Goal: Book appointment/travel/reservation

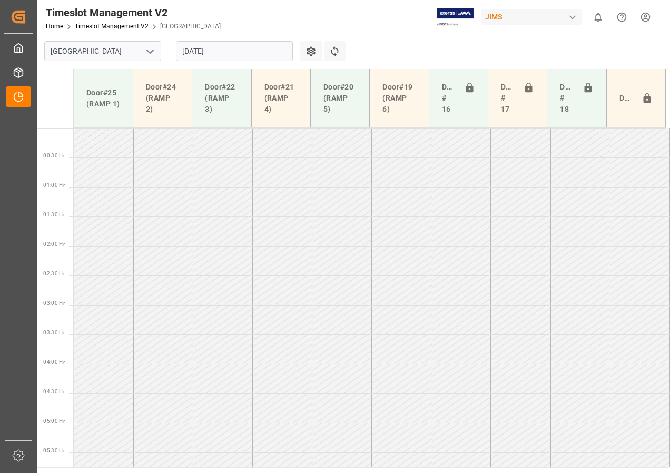
scroll to position [335, 0]
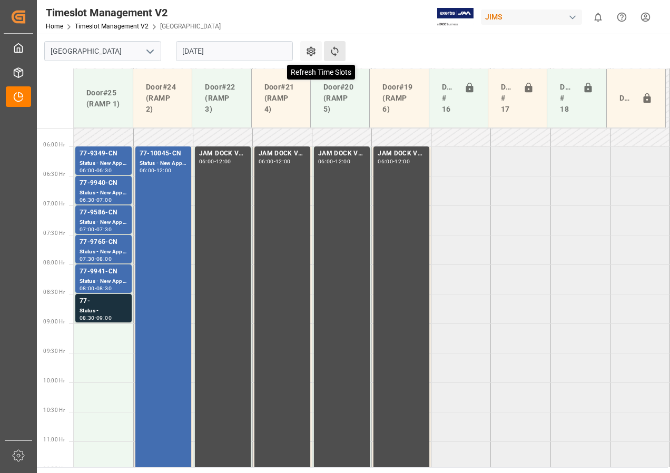
click at [331, 47] on icon at bounding box center [334, 51] width 11 height 11
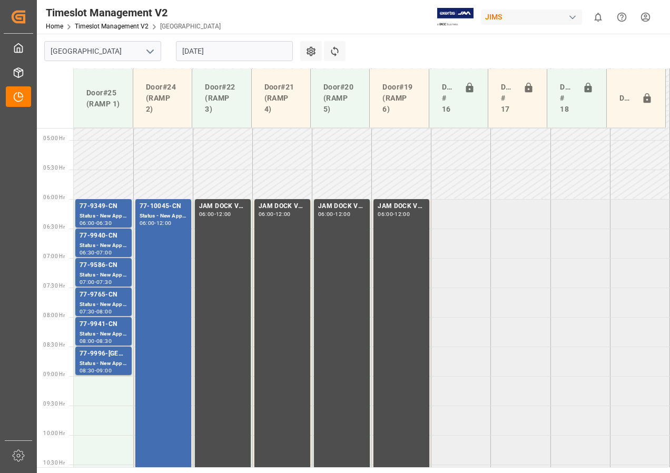
scroll to position [342, 0]
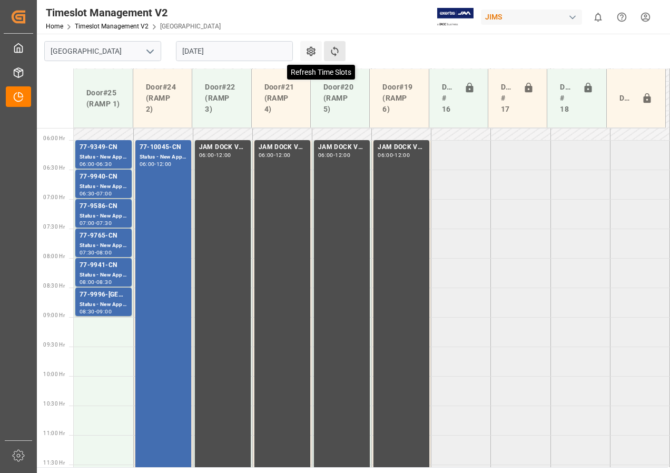
click at [336, 48] on icon at bounding box center [334, 51] width 7 height 10
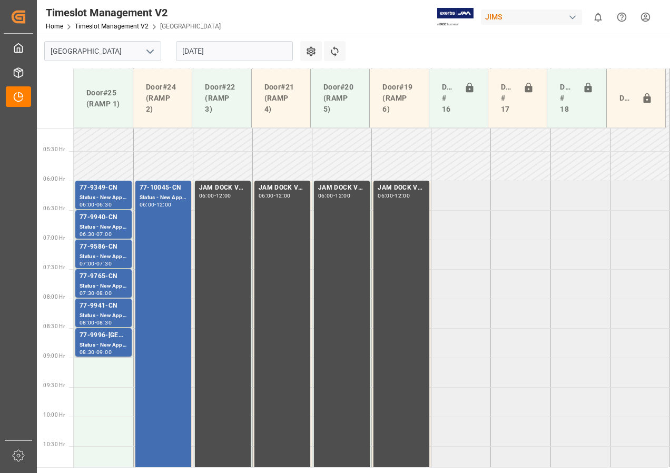
scroll to position [289, 0]
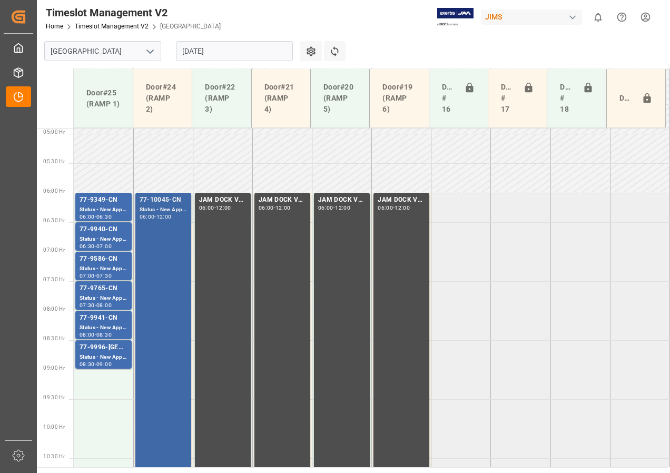
click at [163, 213] on div "Status - New Appointment" at bounding box center [162, 209] width 47 height 9
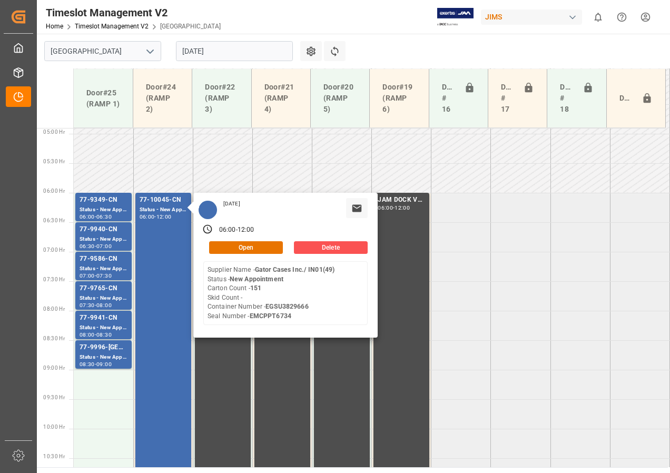
click at [197, 52] on input "[DATE]" at bounding box center [234, 51] width 117 height 20
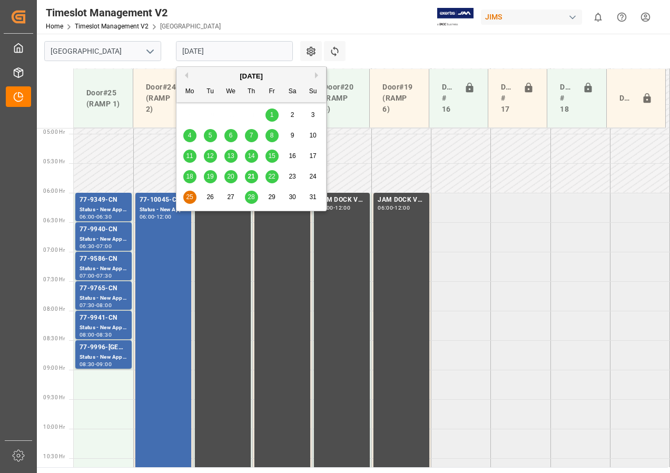
drag, startPoint x: 558, startPoint y: 257, endPoint x: 440, endPoint y: 213, distance: 125.9
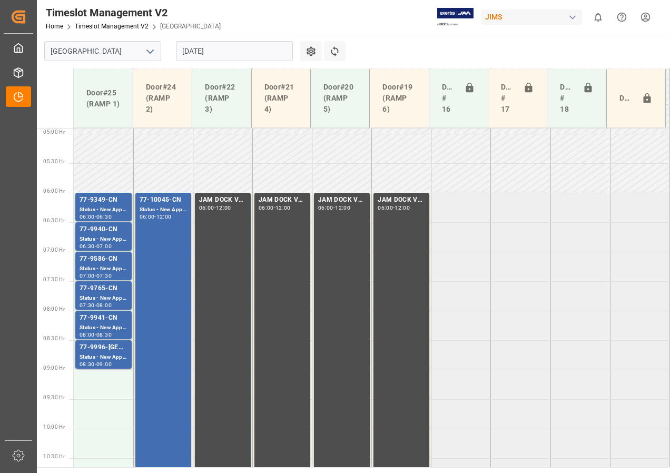
click at [223, 53] on input "[DATE]" at bounding box center [234, 51] width 117 height 20
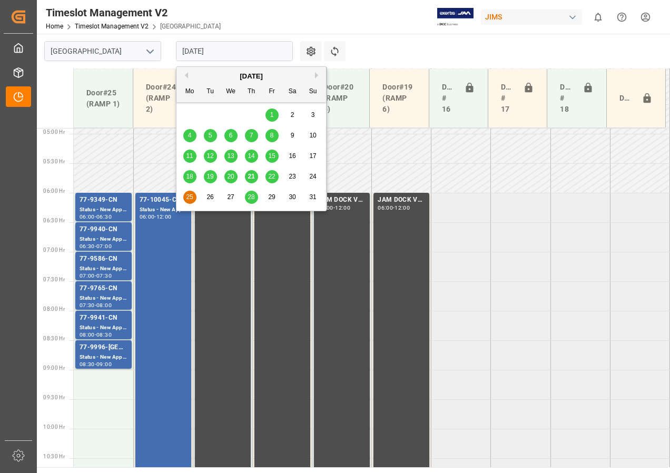
click at [271, 177] on span "22" at bounding box center [271, 176] width 7 height 7
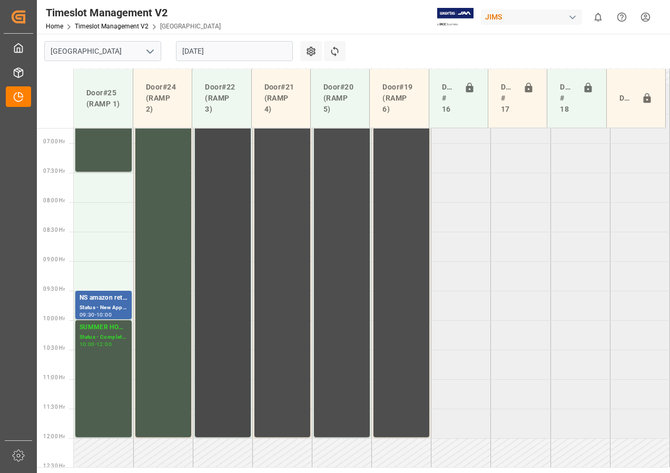
scroll to position [338, 0]
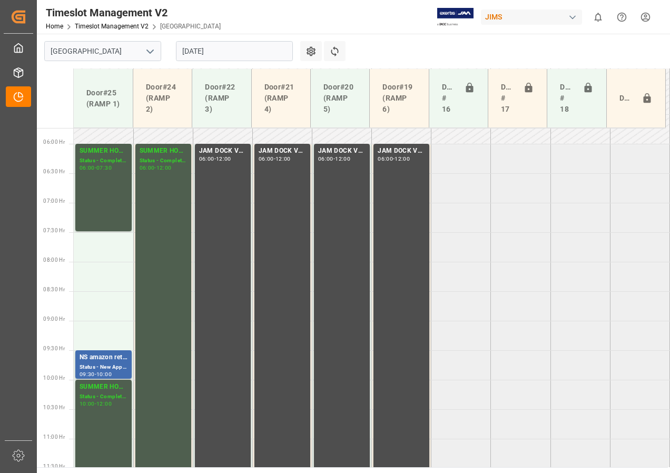
click at [224, 49] on input "[DATE]" at bounding box center [234, 51] width 117 height 20
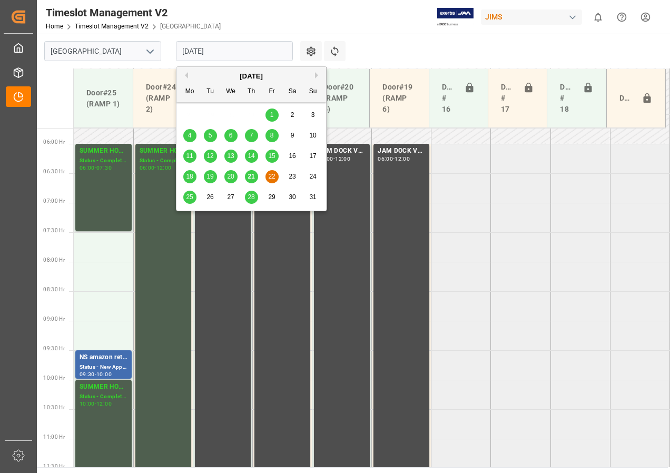
click at [251, 174] on span "21" at bounding box center [250, 176] width 7 height 7
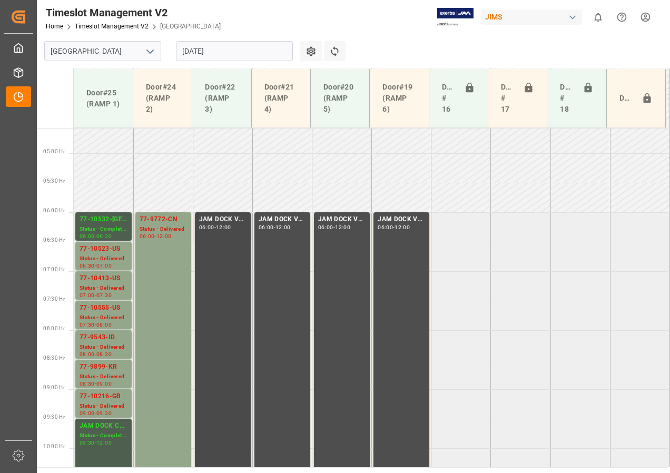
scroll to position [322, 0]
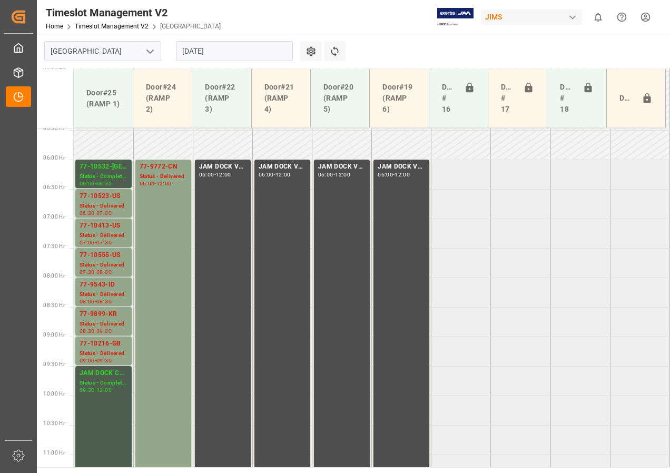
click at [220, 49] on input "[DATE]" at bounding box center [234, 51] width 117 height 20
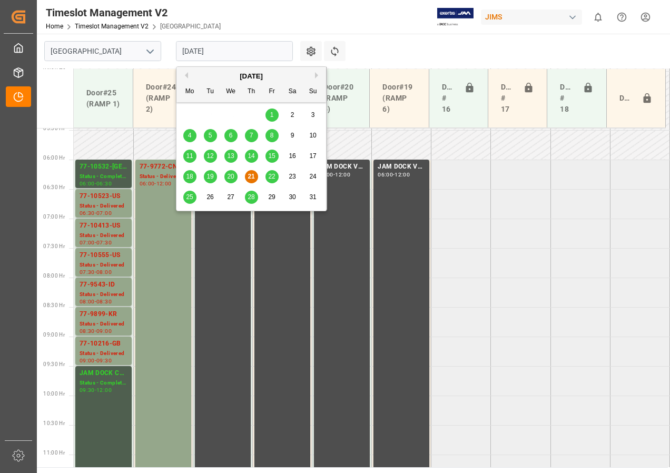
click at [270, 177] on span "22" at bounding box center [271, 176] width 7 height 7
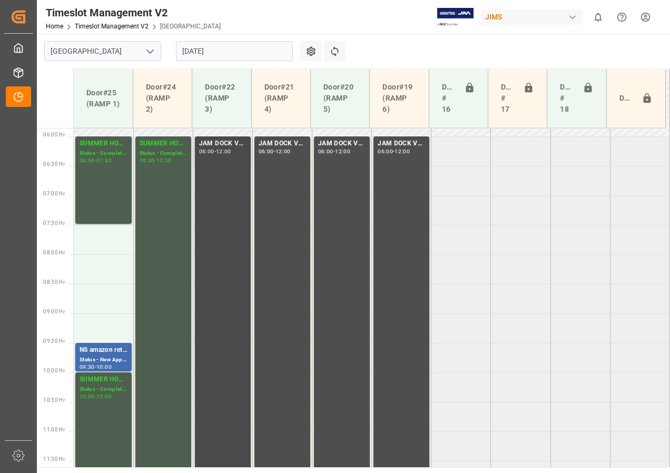
scroll to position [295, 0]
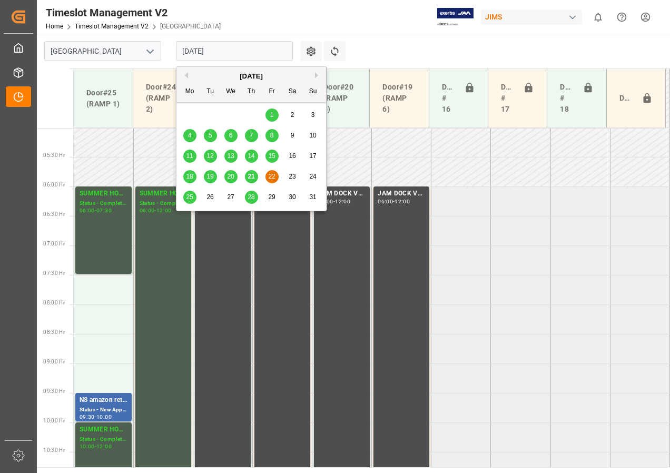
click at [201, 54] on input "[DATE]" at bounding box center [234, 51] width 117 height 20
click at [187, 196] on span "25" at bounding box center [189, 196] width 7 height 7
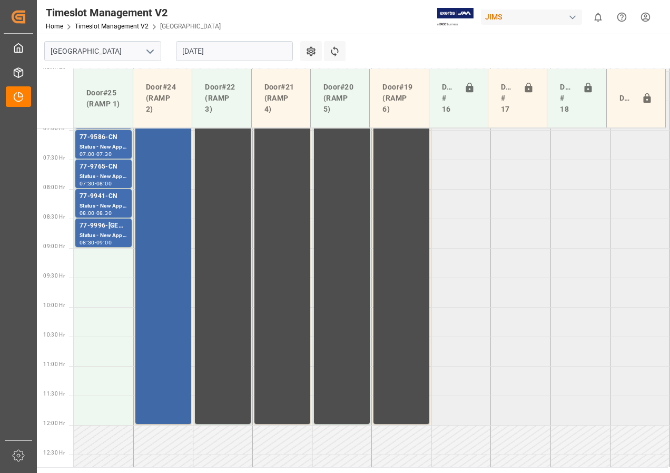
scroll to position [401, 0]
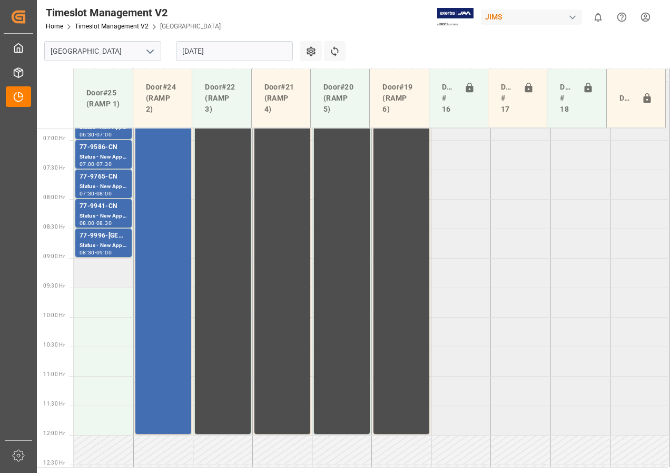
click at [96, 273] on td at bounding box center [103, 272] width 59 height 29
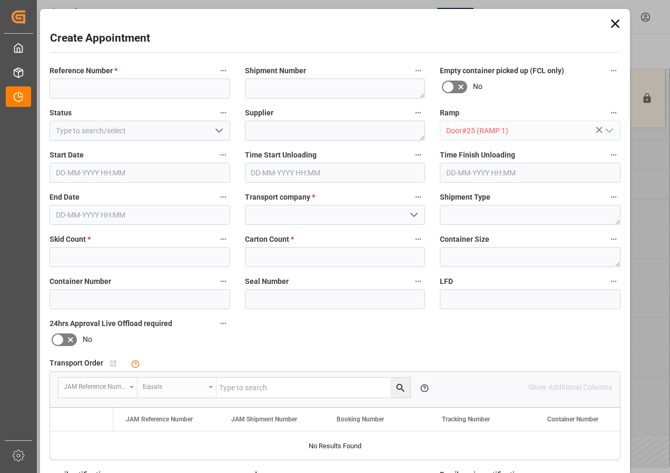
type input "[DATE] 09:00"
type input "[DATE] 09:30"
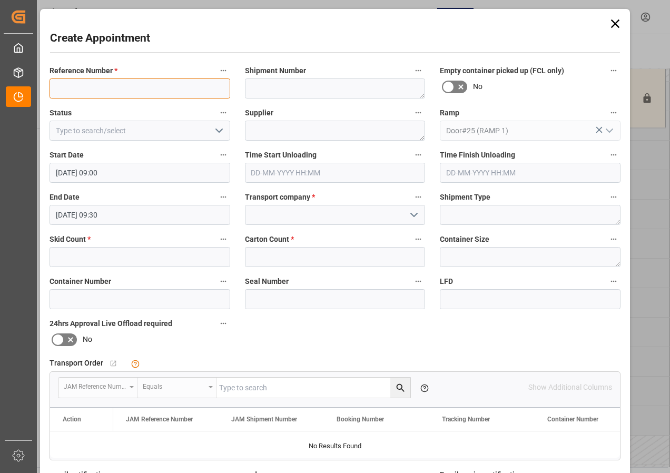
click at [97, 88] on input at bounding box center [139, 88] width 181 height 20
type input "77-"
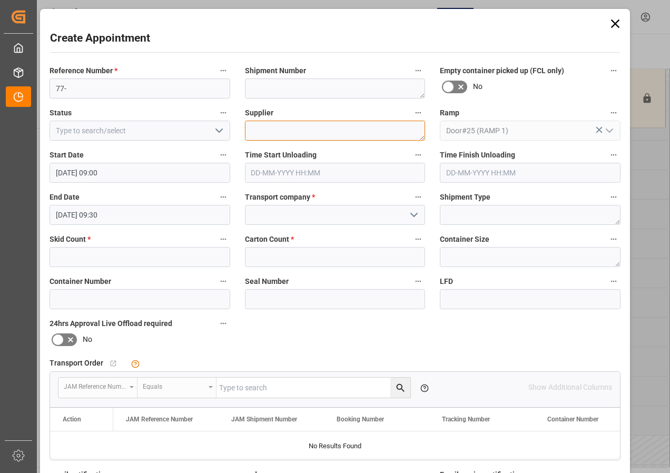
click at [266, 131] on textarea at bounding box center [335, 131] width 181 height 20
type textarea "PARAGRAPH INON()"
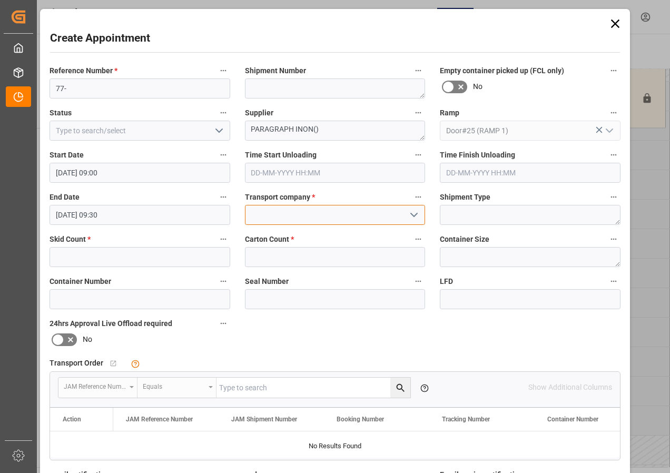
click at [288, 215] on input at bounding box center [335, 215] width 181 height 20
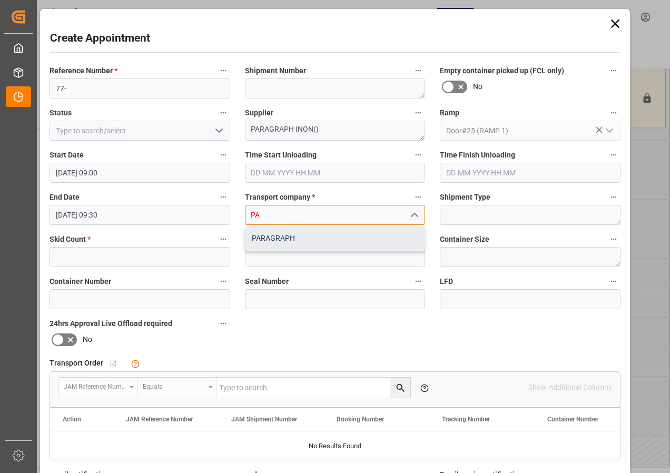
click at [253, 235] on div "PARAGRAPH" at bounding box center [335, 238] width 180 height 24
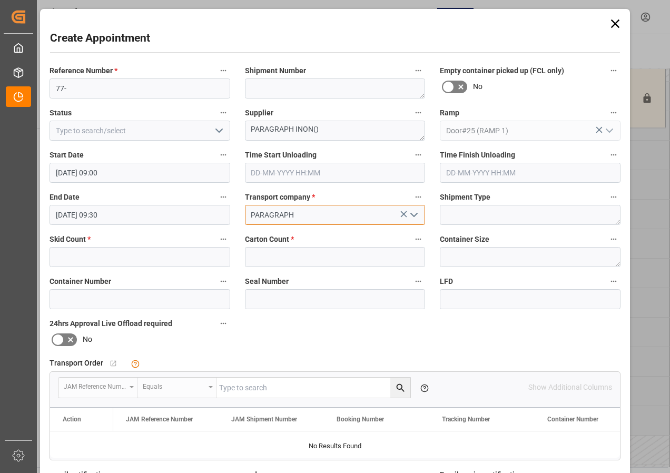
type input "PARAGRAPH"
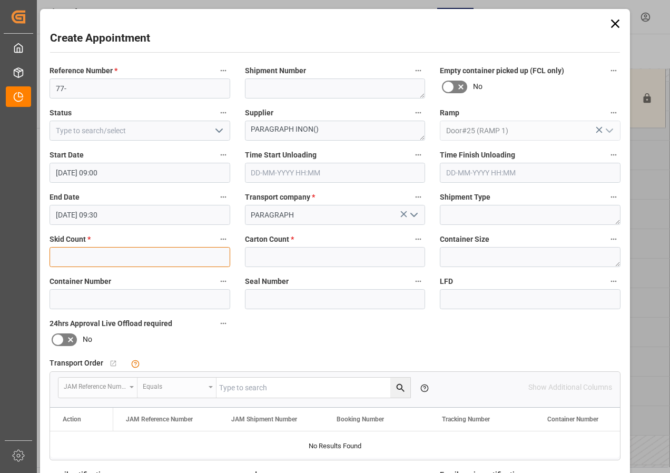
click at [85, 261] on input "text" at bounding box center [139, 257] width 181 height 20
type input "1"
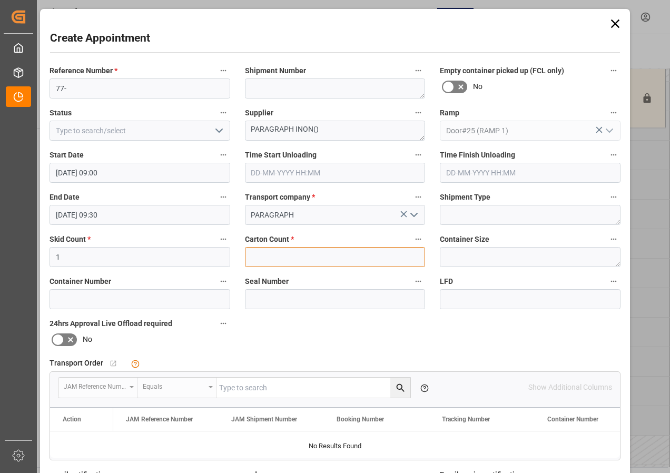
click at [256, 261] on input "text" at bounding box center [335, 257] width 181 height 20
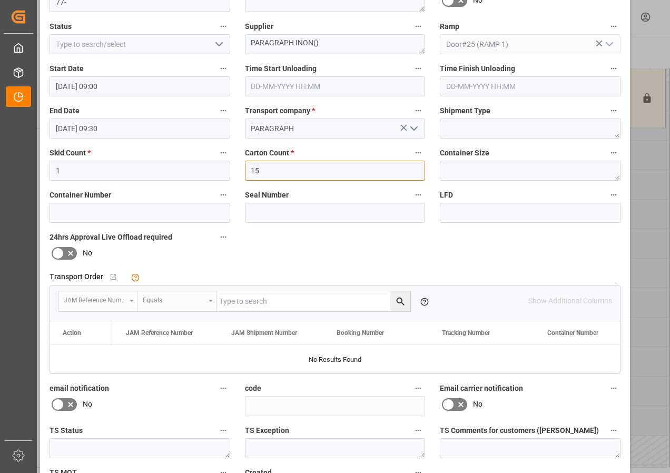
scroll to position [158, 0]
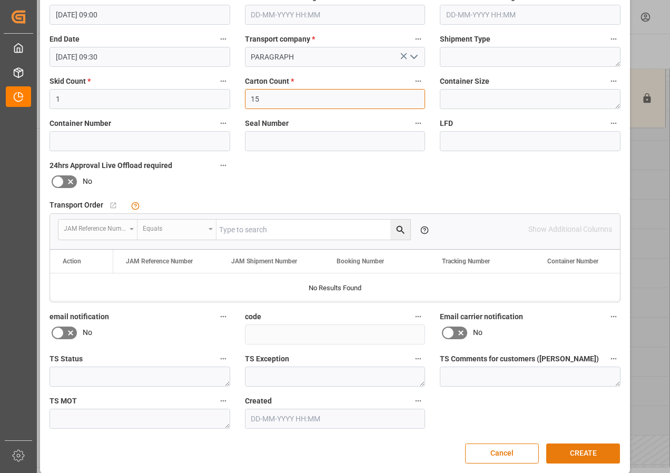
type input "15"
click at [577, 455] on button "CREATE" at bounding box center [583, 453] width 74 height 20
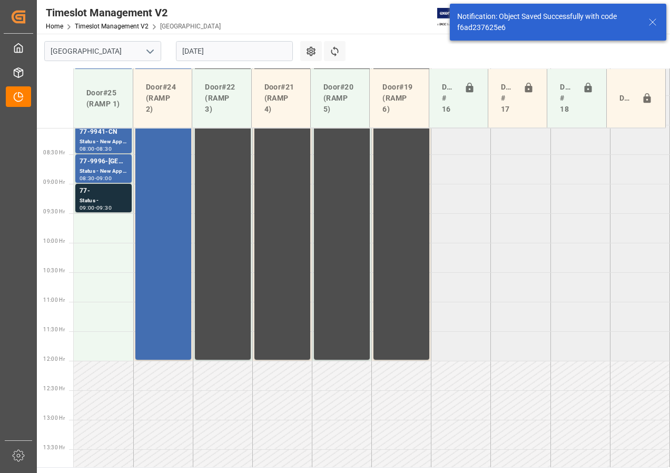
scroll to position [487, 0]
